Goal: Communication & Community: Answer question/provide support

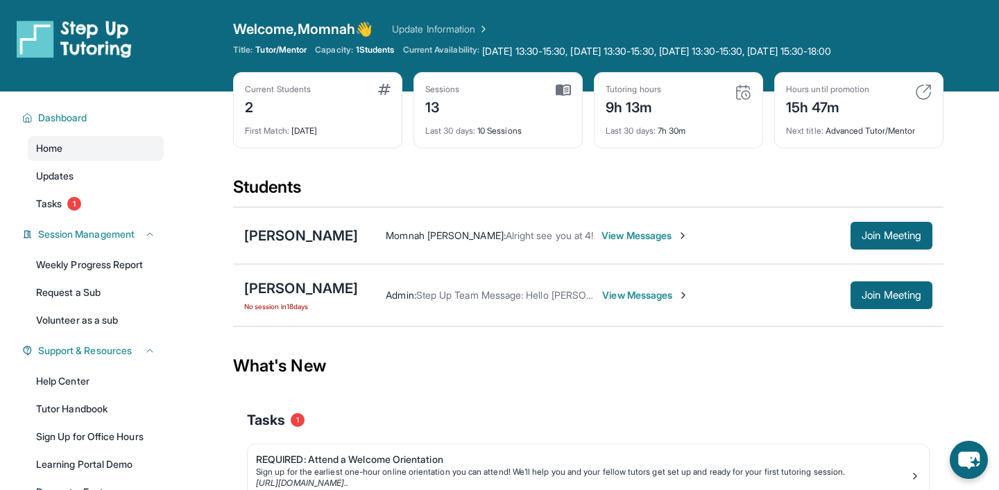
click at [646, 299] on span "View Messages" at bounding box center [645, 295] width 87 height 14
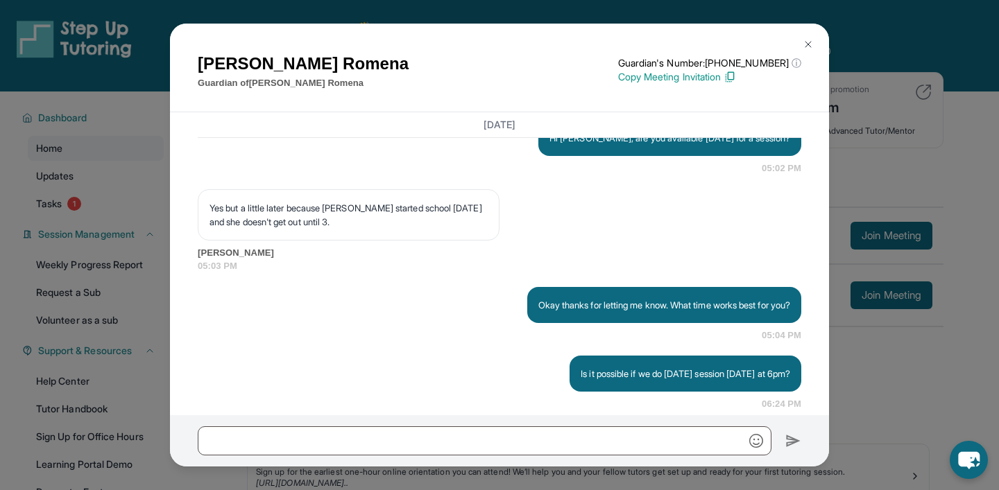
scroll to position [7950, 0]
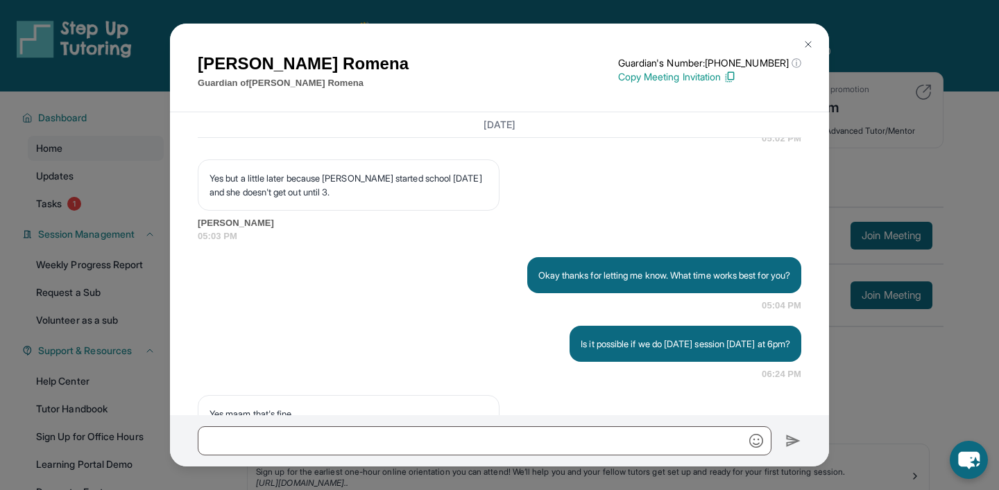
click at [640, 115] on p "Hi [PERSON_NAME], are you available [DATE] for a session?" at bounding box center [669, 108] width 241 height 14
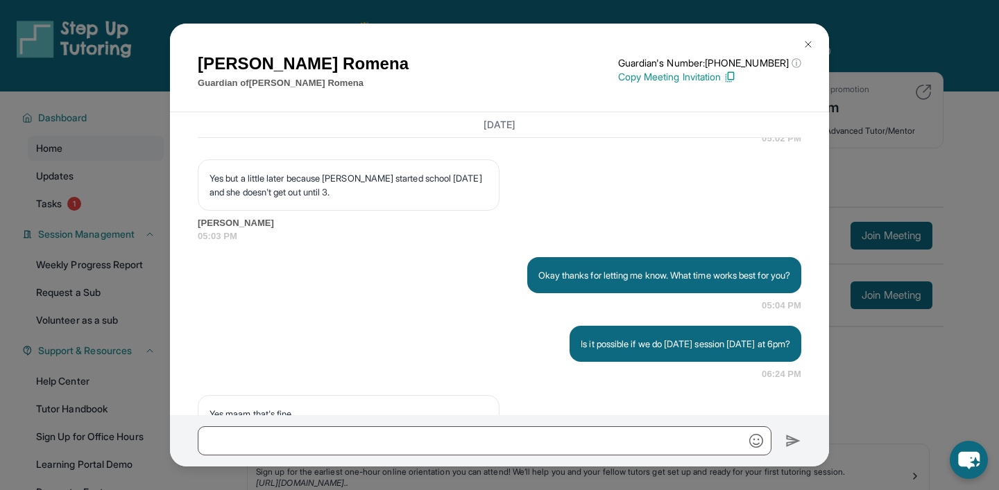
copy p "Hello [PERSON_NAME], can you please have [PERSON_NAME] join the class?"
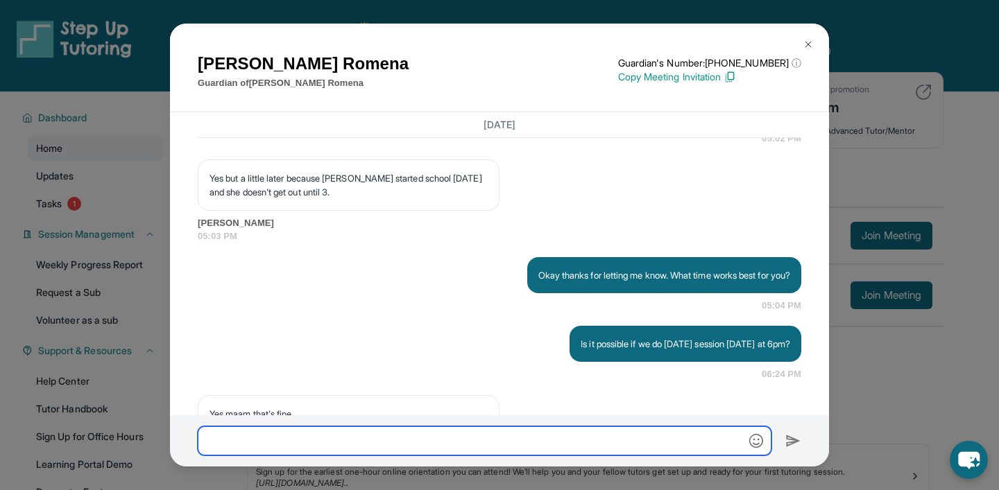
click at [524, 431] on input "text" at bounding box center [485, 441] width 574 height 29
paste input "**********"
type input "**********"
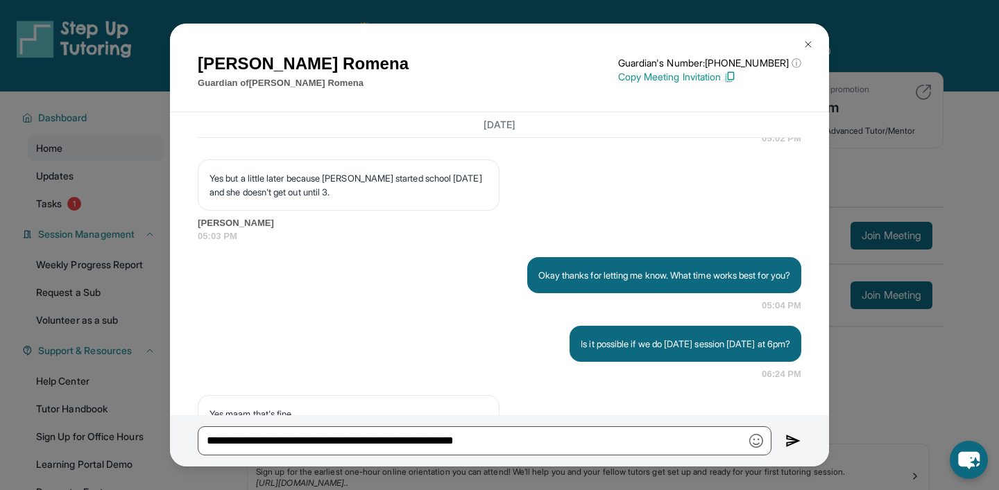
click at [795, 442] on img at bounding box center [793, 441] width 16 height 17
click at [807, 40] on img at bounding box center [807, 44] width 11 height 11
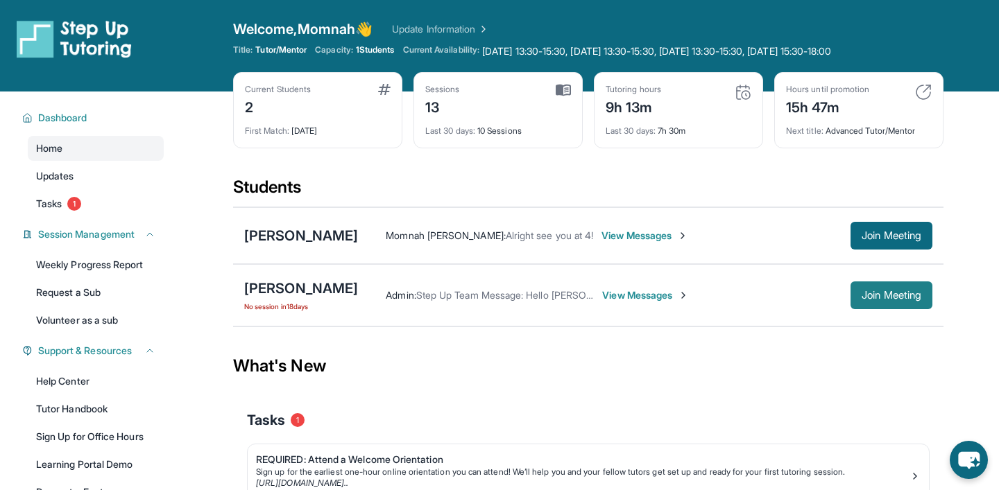
click at [872, 296] on span "Join Meeting" at bounding box center [891, 295] width 60 height 8
click at [619, 291] on span "View Messages" at bounding box center [645, 295] width 87 height 14
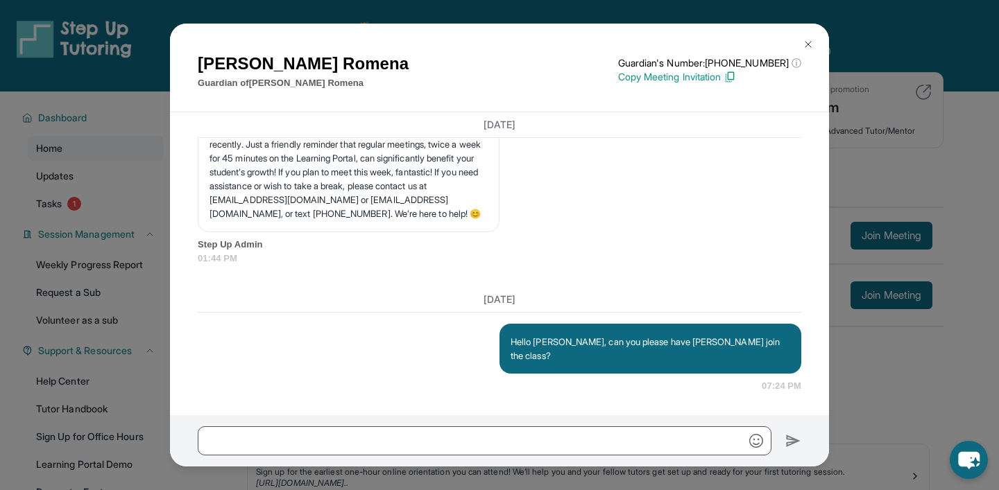
scroll to position [17, 0]
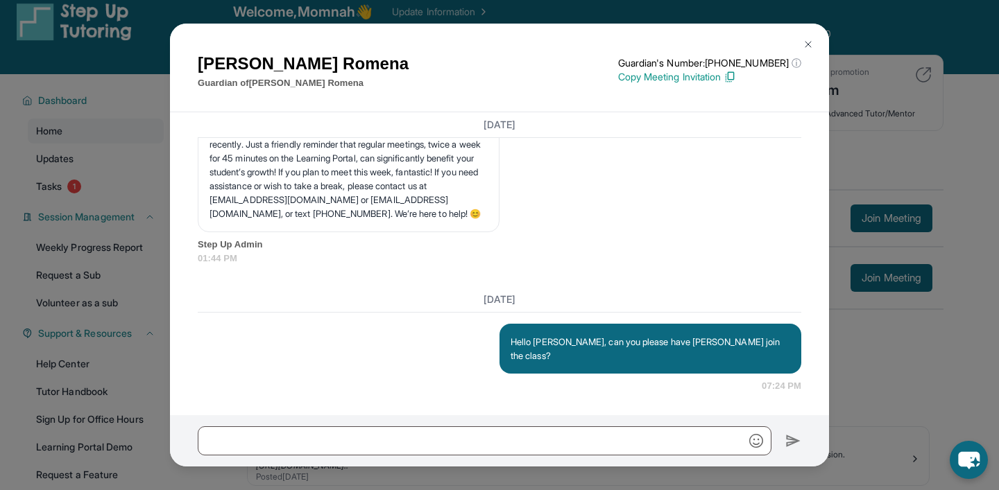
click at [811, 43] on img at bounding box center [807, 44] width 11 height 11
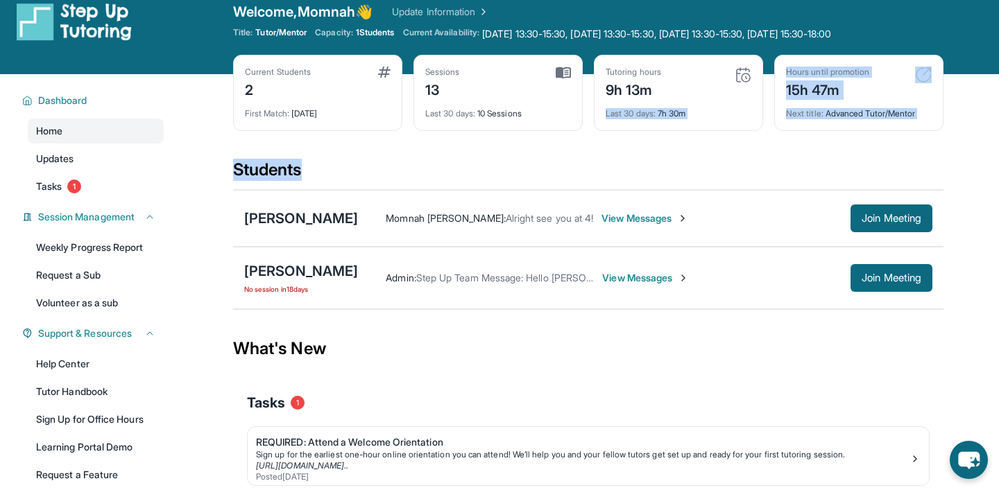
drag, startPoint x: 714, startPoint y: 176, endPoint x: 666, endPoint y: 101, distance: 88.9
click at [666, 101] on main "Current Students 2 First Match : 1 month ago Sessions 13 Last 30 days : 10 Sess…" at bounding box center [588, 313] width 710 height 479
click at [618, 154] on div "Current Students 2 First Match : 1 month ago Sessions 13 Last 30 days : 10 Sess…" at bounding box center [588, 107] width 710 height 104
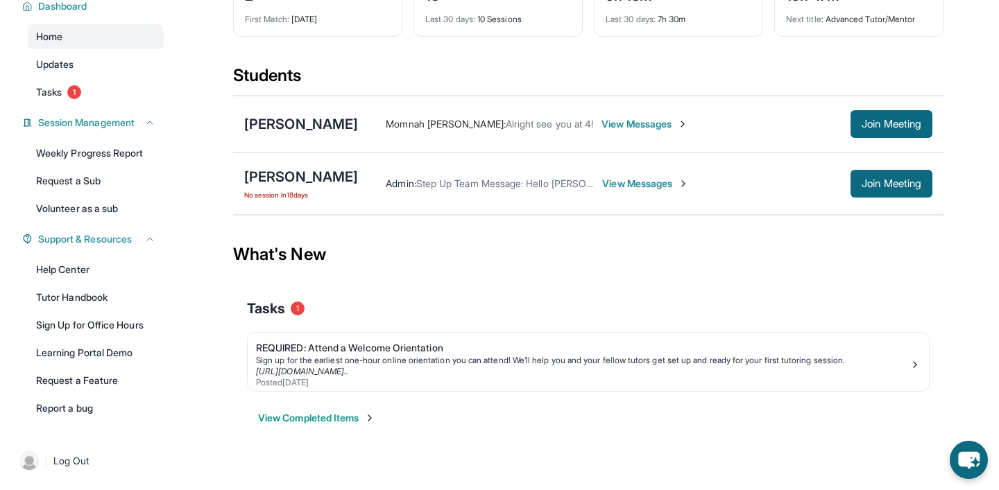
scroll to position [0, 0]
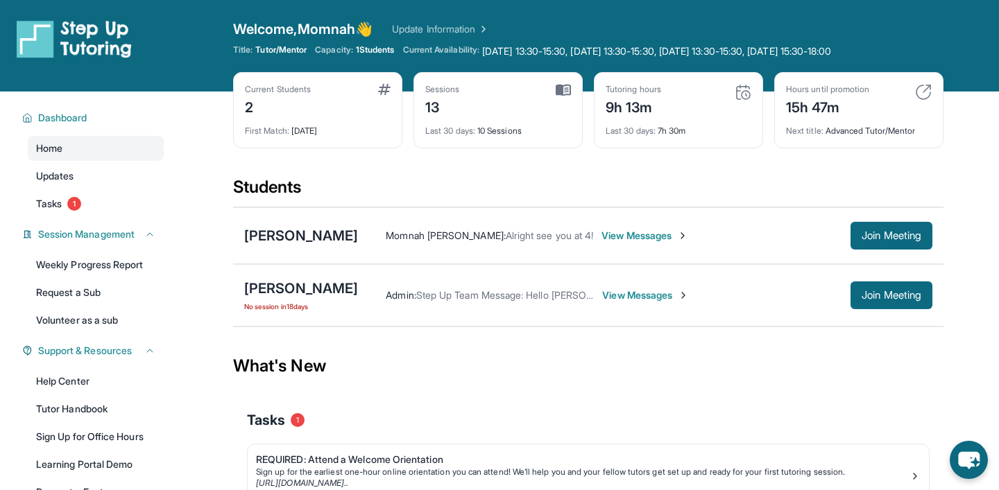
click at [614, 300] on span "View Messages" at bounding box center [645, 295] width 87 height 14
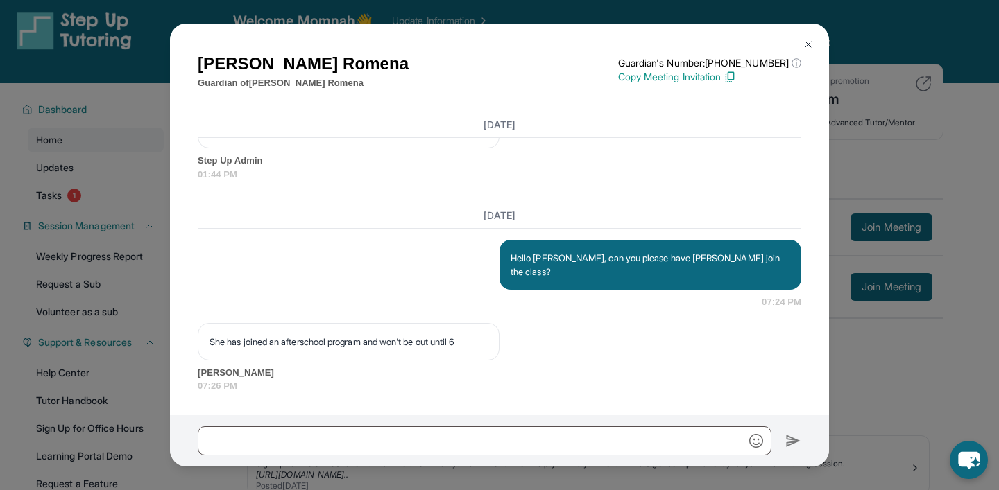
scroll to position [11, 0]
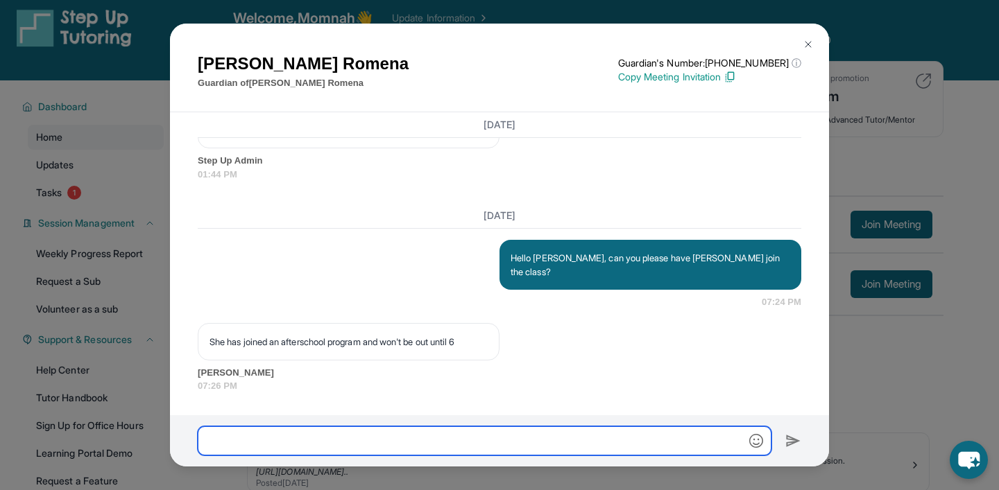
click at [450, 437] on input "text" at bounding box center [485, 441] width 574 height 29
type input "*"
type input "**********"
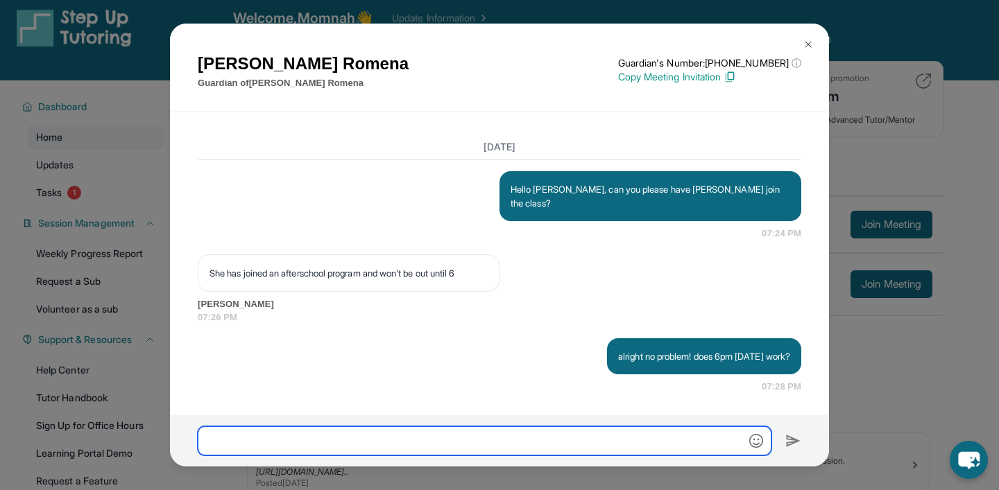
scroll to position [9014, 0]
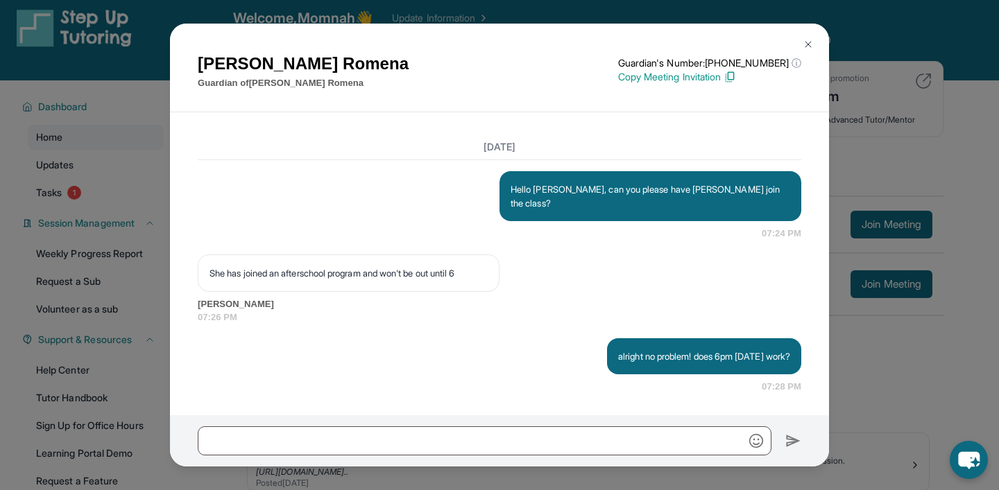
click at [811, 49] on img at bounding box center [807, 44] width 11 height 11
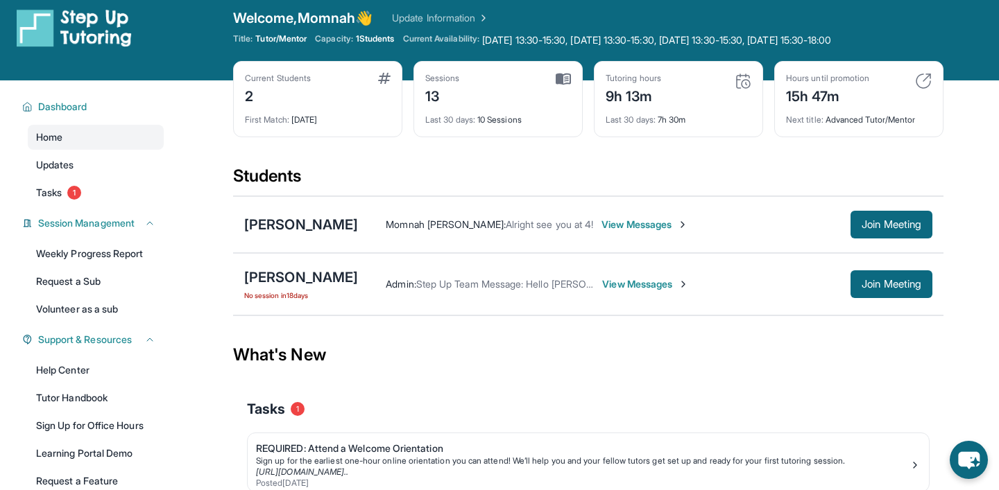
click at [623, 288] on span "View Messages" at bounding box center [645, 284] width 87 height 14
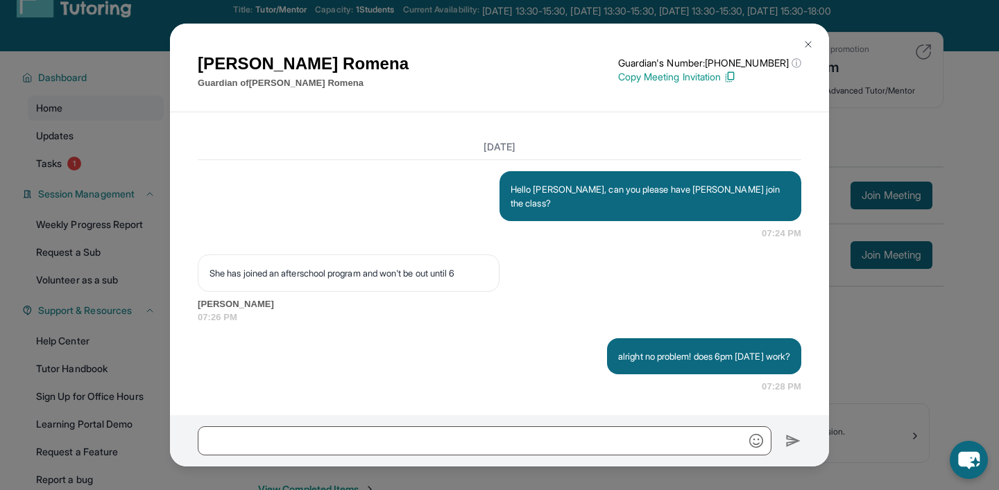
scroll to position [112, 0]
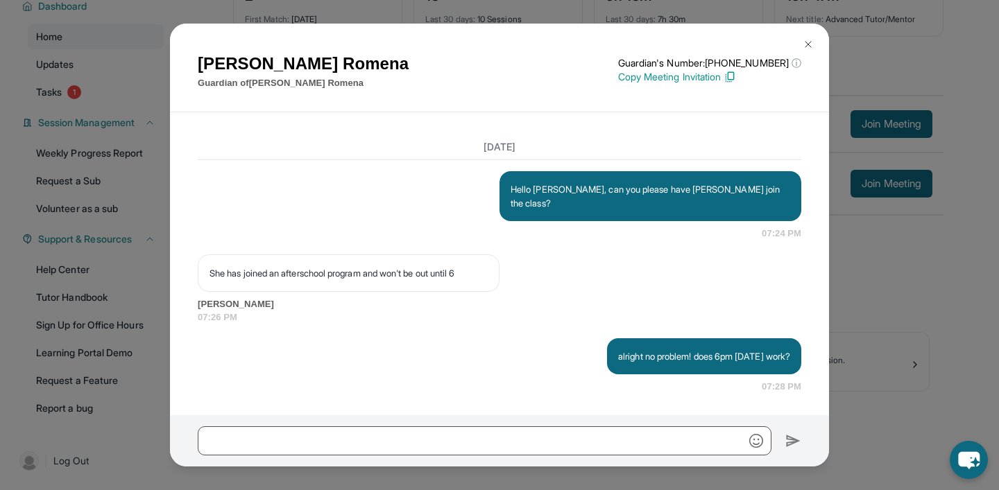
click at [814, 44] on button at bounding box center [808, 45] width 28 height 28
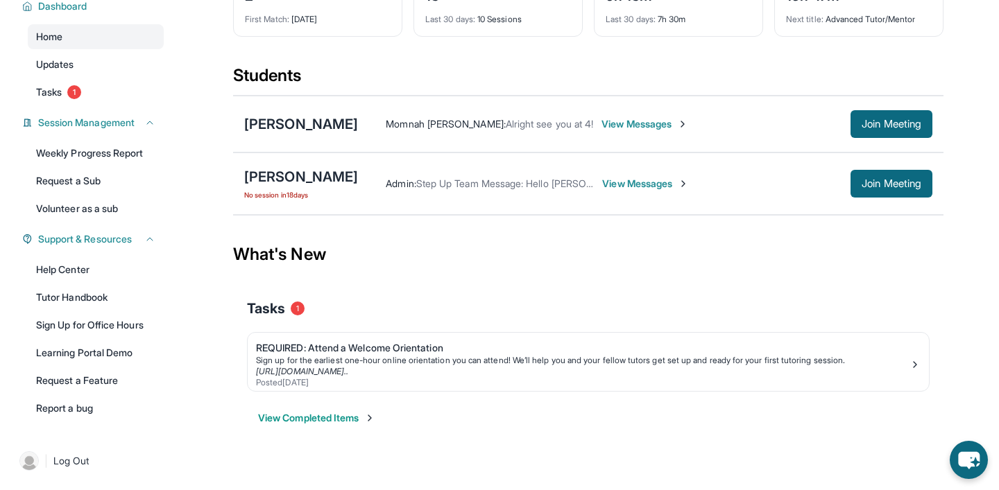
click at [639, 178] on span "View Messages" at bounding box center [645, 184] width 87 height 14
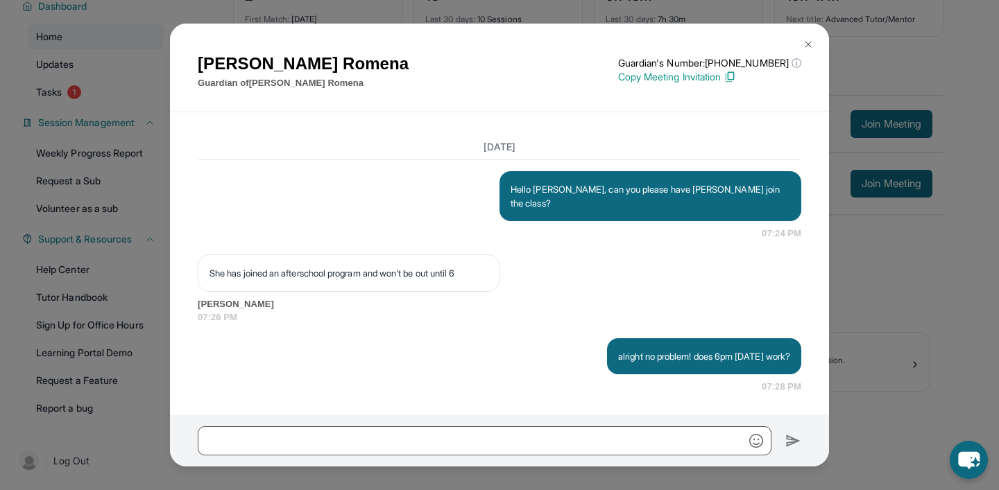
scroll to position [9014, 0]
click at [810, 49] on img at bounding box center [807, 44] width 11 height 11
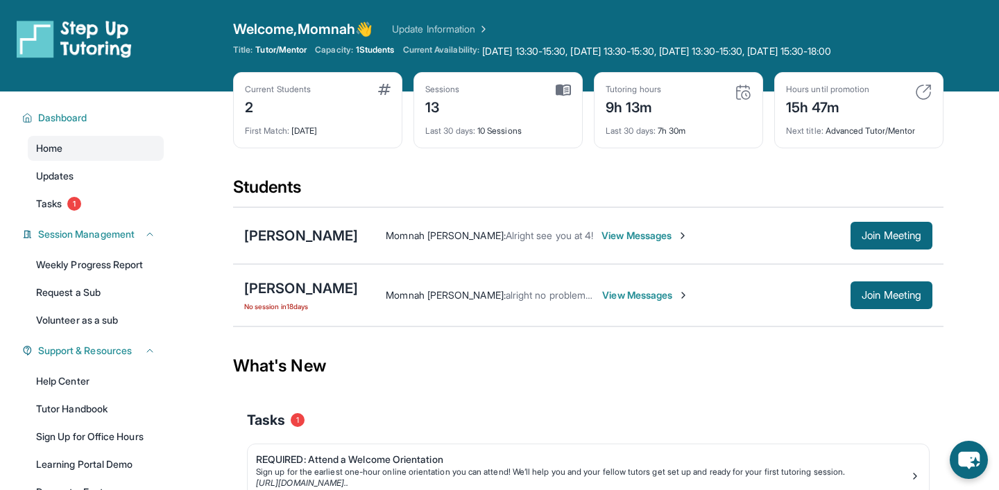
click at [630, 298] on span "View Messages" at bounding box center [645, 295] width 87 height 14
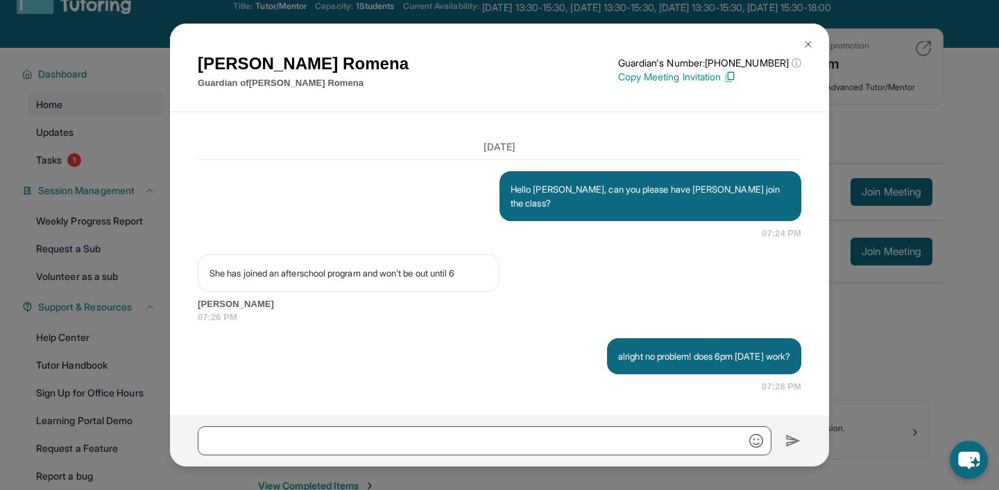
scroll to position [51, 0]
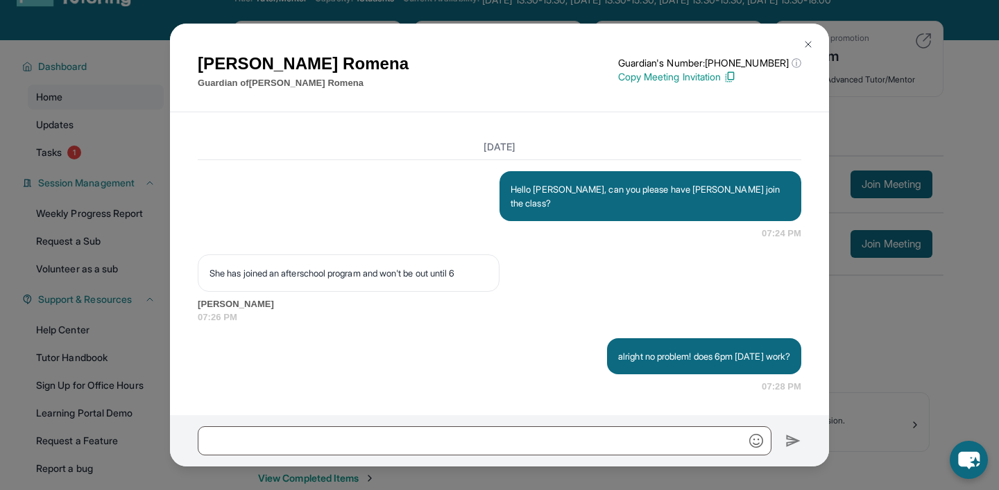
click at [812, 36] on button at bounding box center [808, 45] width 28 height 28
